Goal: Task Accomplishment & Management: Use online tool/utility

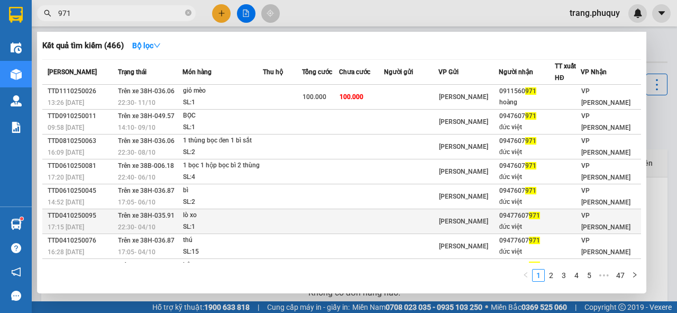
scroll to position [67, 0]
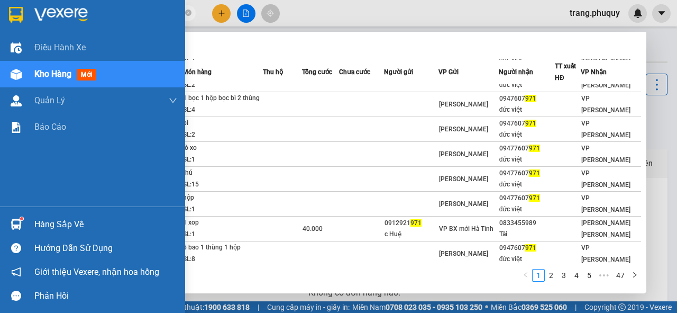
drag, startPoint x: 93, startPoint y: 15, endPoint x: 15, endPoint y: 20, distance: 78.4
click at [27, 15] on section "Kết quả [PERSON_NAME] ( 466 ) Bộ lọc Mã ĐH Trạng thái Món hàng Thu hộ [PERSON_N…" at bounding box center [338, 156] width 677 height 313
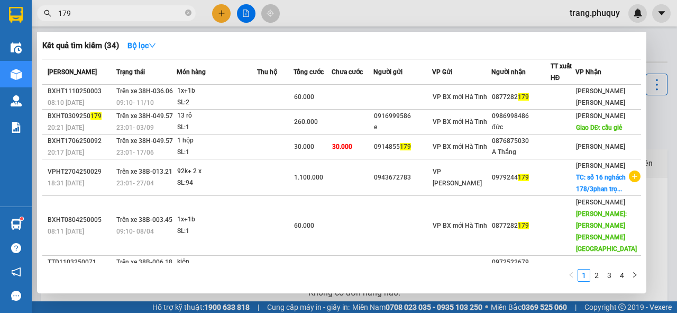
drag, startPoint x: 80, startPoint y: 13, endPoint x: 40, endPoint y: 9, distance: 40.4
click at [40, 9] on span "179" at bounding box center [116, 13] width 159 height 16
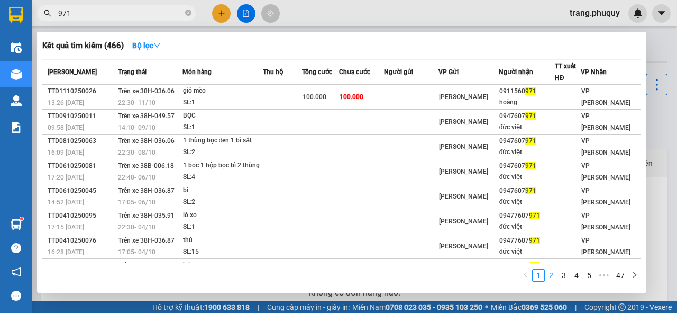
click at [550, 276] on link "2" at bounding box center [551, 275] width 12 height 12
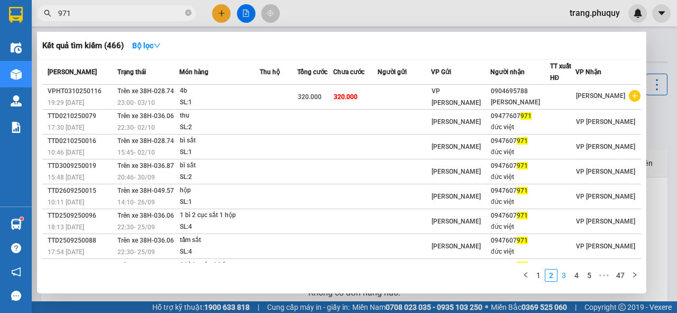
click at [563, 273] on link "3" at bounding box center [564, 275] width 12 height 12
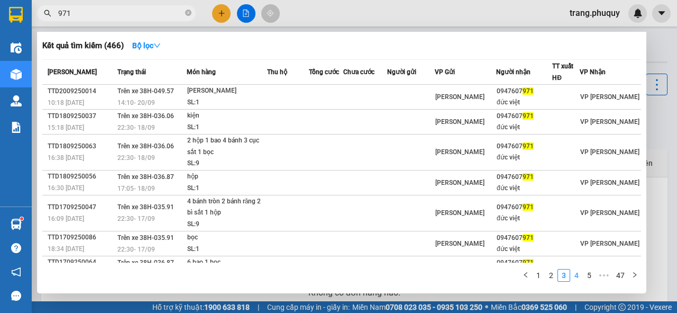
click at [579, 273] on link "4" at bounding box center [577, 275] width 12 height 12
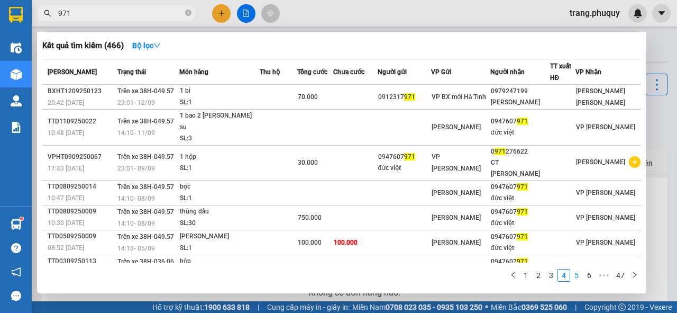
click at [576, 273] on link "5" at bounding box center [577, 275] width 12 height 12
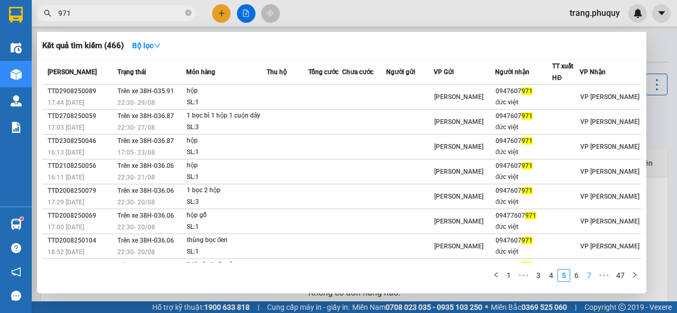
click at [586, 275] on link "7" at bounding box center [589, 275] width 12 height 12
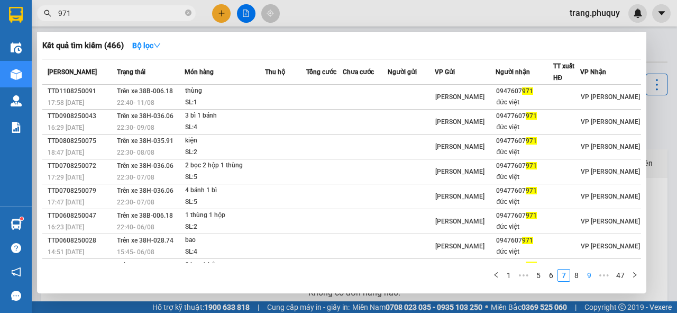
click at [587, 275] on link "9" at bounding box center [589, 275] width 12 height 12
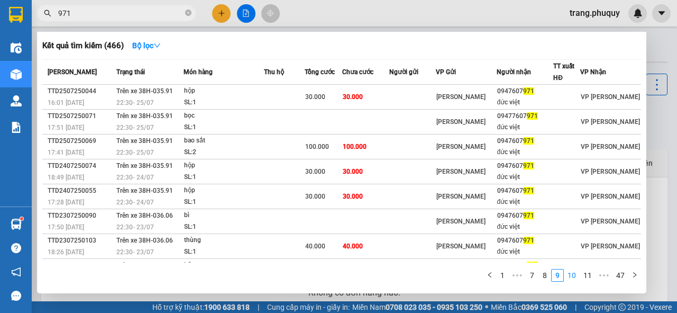
click at [579, 277] on link "10" at bounding box center [571, 275] width 15 height 12
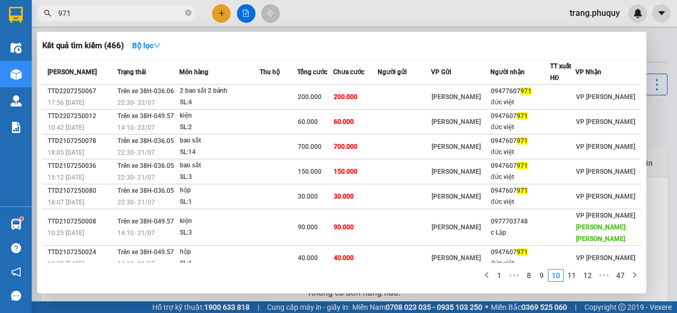
drag, startPoint x: 127, startPoint y: 17, endPoint x: 90, endPoint y: 16, distance: 37.0
click at [91, 16] on input "971" at bounding box center [120, 13] width 125 height 12
drag, startPoint x: 75, startPoint y: 11, endPoint x: 42, endPoint y: 13, distance: 32.9
click at [42, 13] on span "971" at bounding box center [116, 13] width 159 height 16
type input "d"
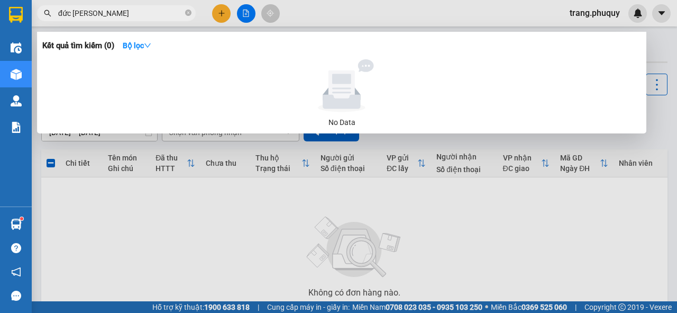
click at [56, 13] on span "đức [PERSON_NAME]" at bounding box center [116, 13] width 159 height 16
drag, startPoint x: 86, startPoint y: 10, endPoint x: 57, endPoint y: 10, distance: 28.6
click at [57, 10] on span "đức [PERSON_NAME]" at bounding box center [116, 13] width 159 height 16
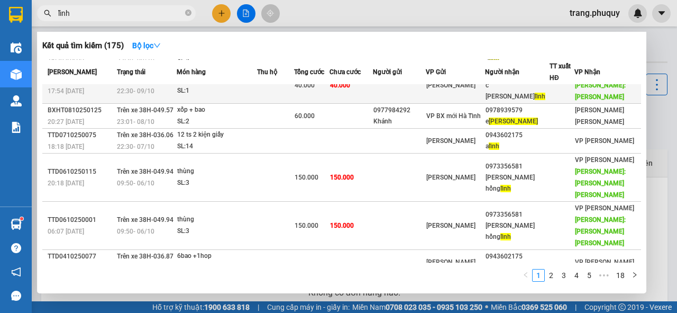
scroll to position [136, 0]
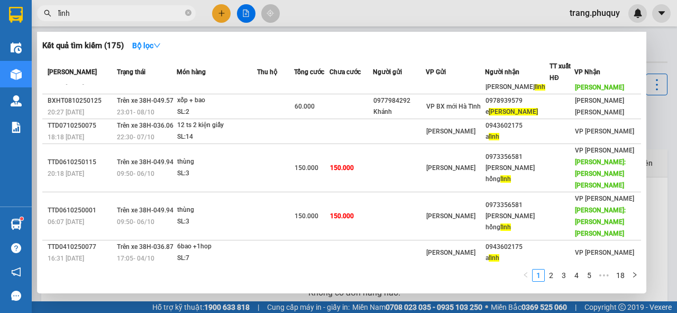
drag, startPoint x: 76, startPoint y: 14, endPoint x: 51, endPoint y: 11, distance: 25.1
click at [51, 11] on div "lĩnh" at bounding box center [103, 13] width 206 height 16
type input "d"
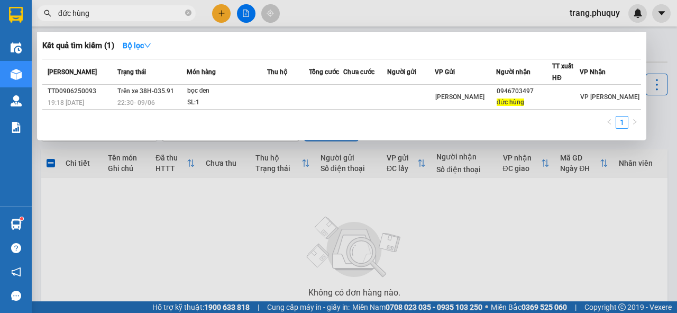
type input "đức hùng"
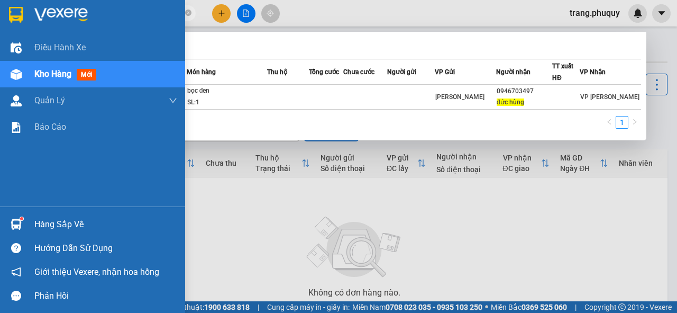
click at [45, 82] on div "Kho hàng mới" at bounding box center [105, 74] width 143 height 26
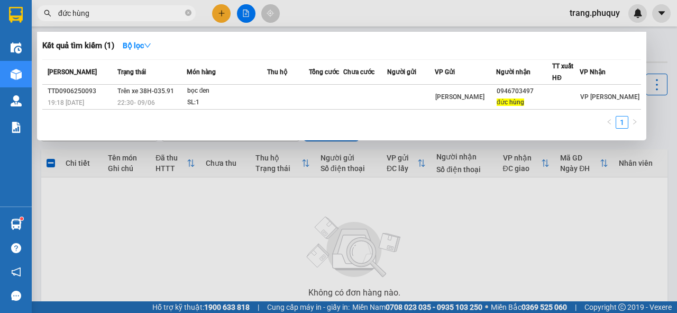
click at [311, 6] on div at bounding box center [338, 156] width 677 height 313
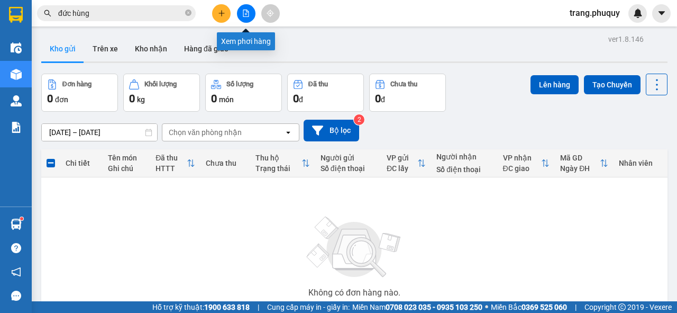
click at [249, 14] on icon "file-add" at bounding box center [245, 13] width 7 height 7
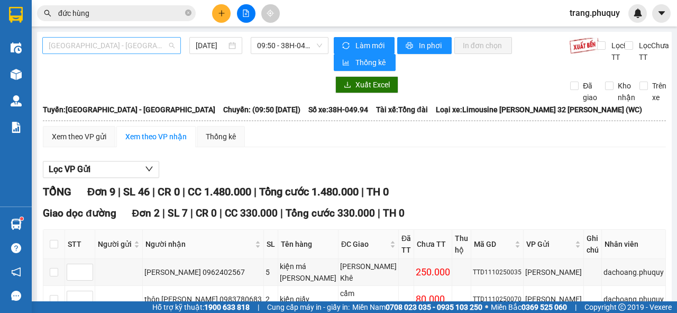
click at [119, 48] on span "[GEOGRAPHIC_DATA] - [GEOGRAPHIC_DATA]" at bounding box center [112, 46] width 126 height 16
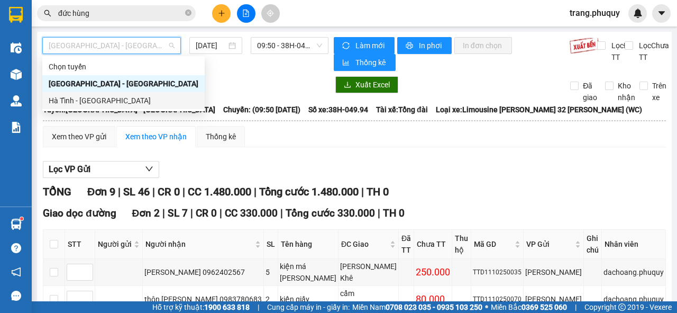
click at [67, 100] on div "Hà Tĩnh - [GEOGRAPHIC_DATA]" at bounding box center [124, 101] width 150 height 12
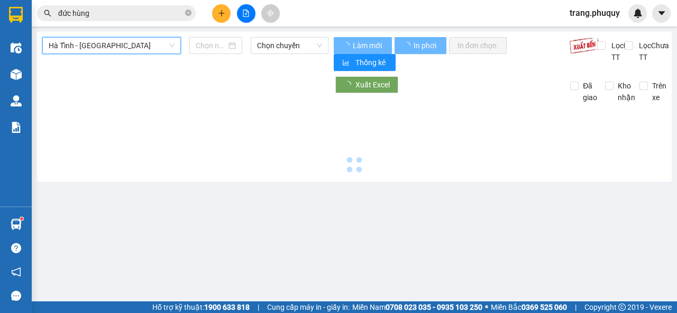
type input "[DATE]"
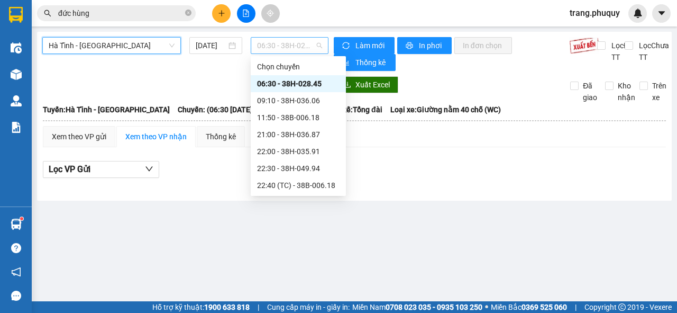
click at [275, 44] on span "06:30 - 38H-028.45" at bounding box center [289, 46] width 65 height 16
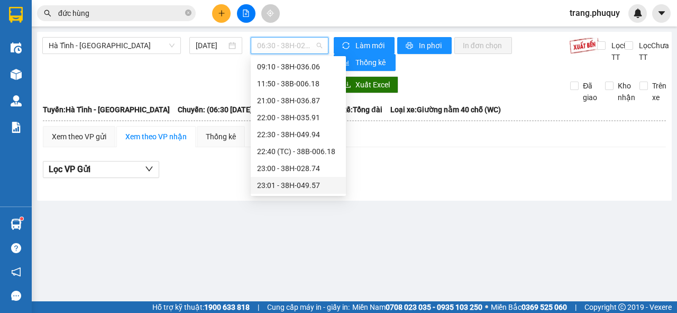
click at [305, 183] on div "23:01 - 38H-049.57" at bounding box center [298, 185] width 82 height 12
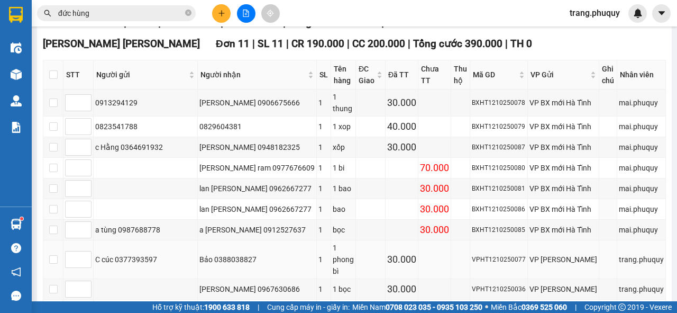
scroll to position [338, 0]
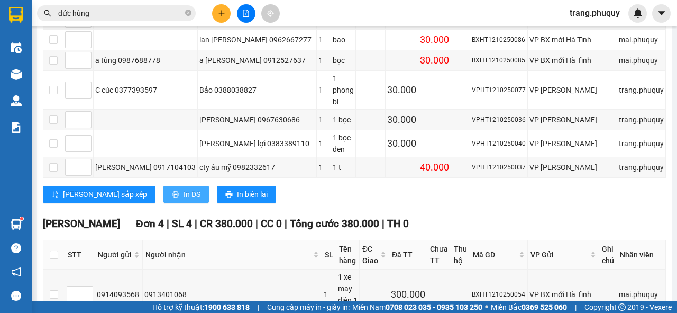
click at [183, 188] on span "In DS" at bounding box center [191, 194] width 17 height 12
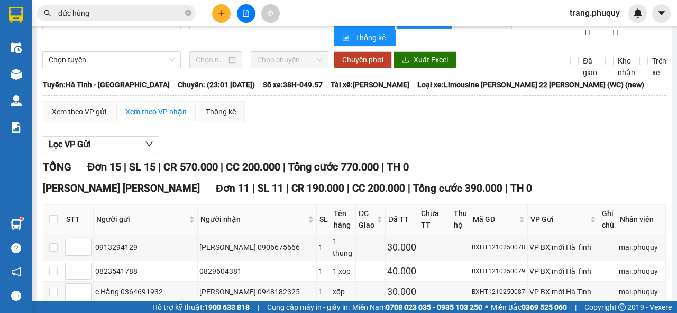
scroll to position [0, 0]
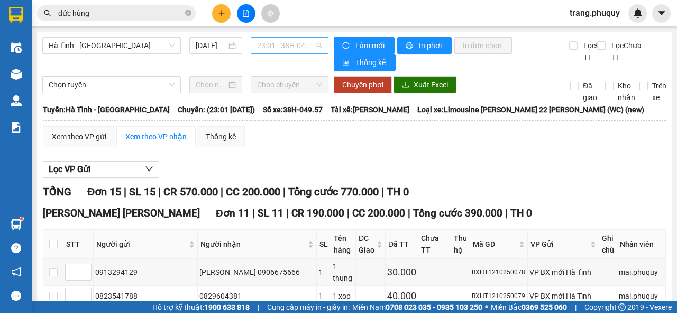
click at [265, 44] on span "23:01 - 38H-049.57" at bounding box center [289, 46] width 65 height 16
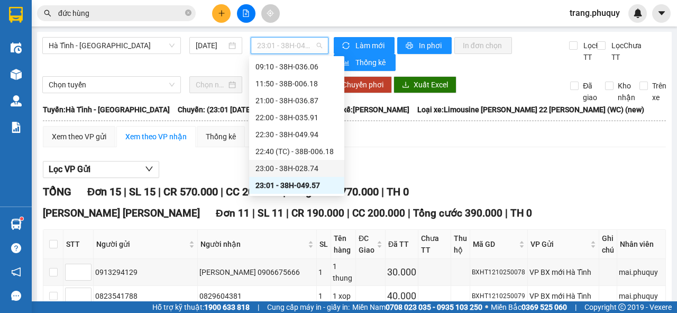
click at [298, 169] on div "23:00 - 38H-028.74" at bounding box center [296, 168] width 82 height 12
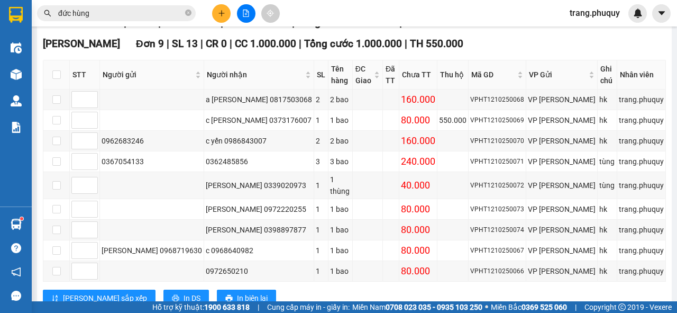
scroll to position [254, 0]
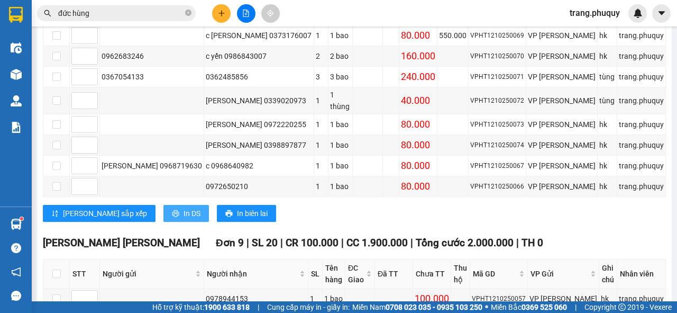
click at [183, 207] on span "In DS" at bounding box center [191, 213] width 17 height 12
